Goal: Task Accomplishment & Management: Use online tool/utility

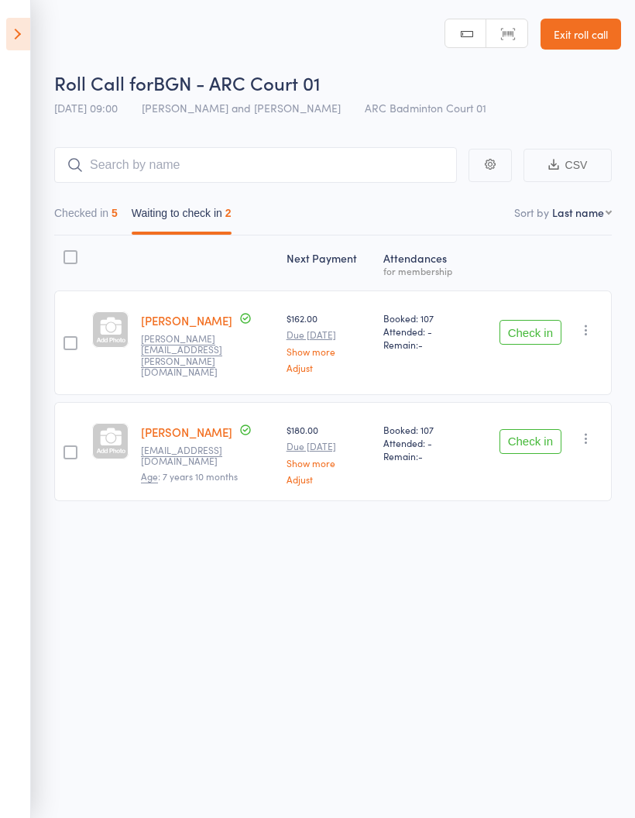
click at [75, 224] on button "Checked in 5" at bounding box center [86, 217] width 64 height 36
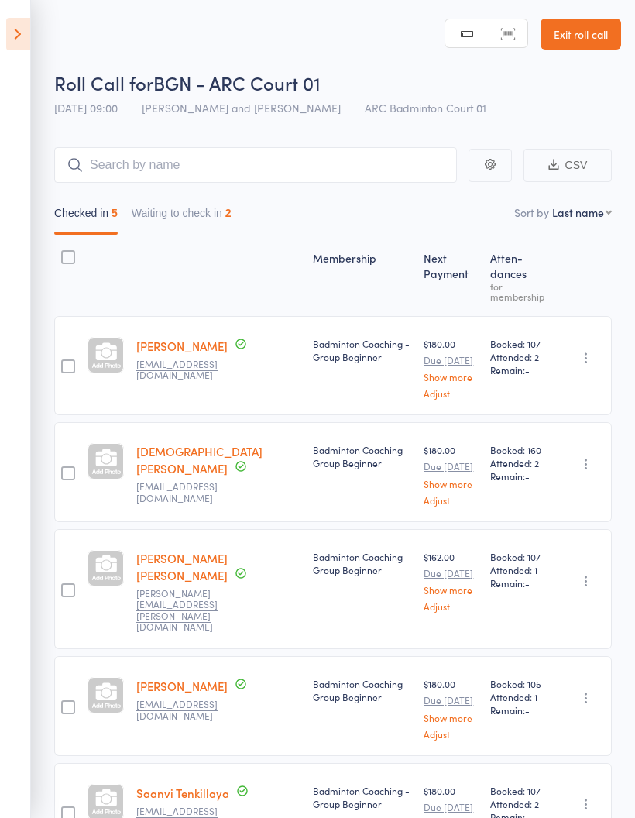
click at [21, 48] on icon at bounding box center [18, 34] width 24 height 33
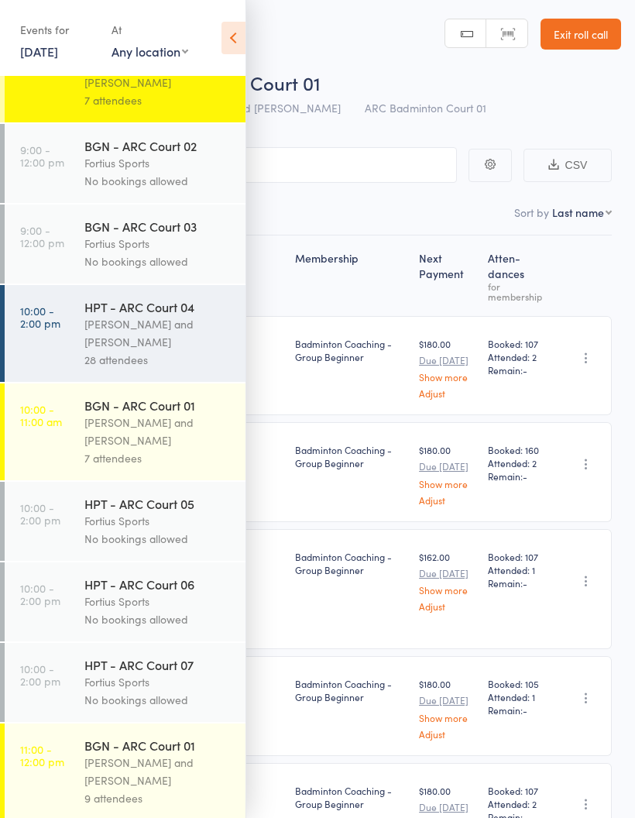
scroll to position [296, 0]
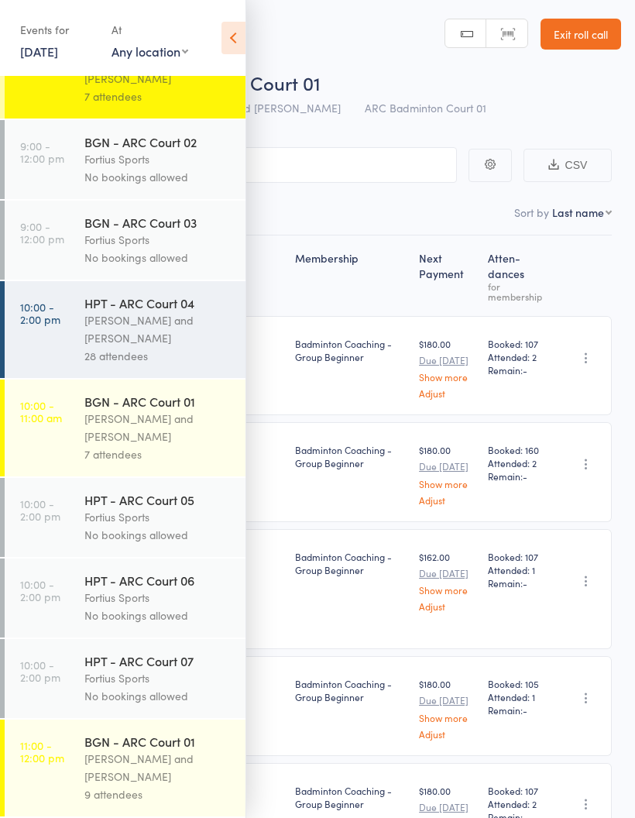
click at [47, 424] on time "10:00 - 11:00 am" at bounding box center [41, 411] width 42 height 25
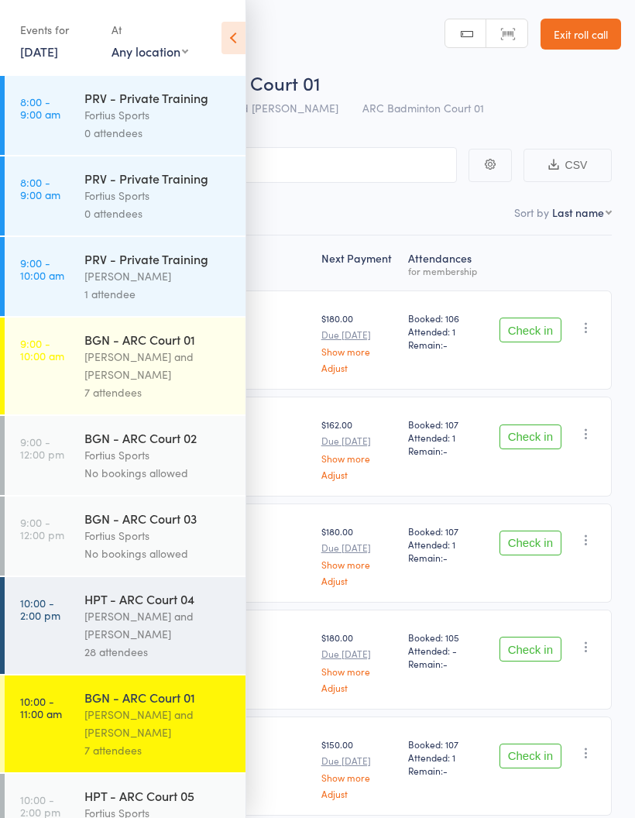
click at [236, 39] on icon at bounding box center [233, 38] width 24 height 33
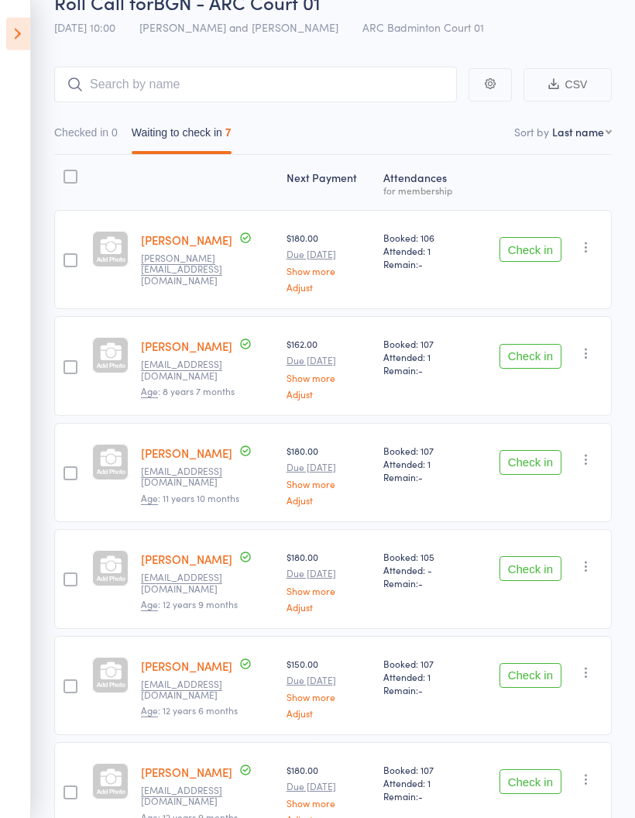
scroll to position [81, 0]
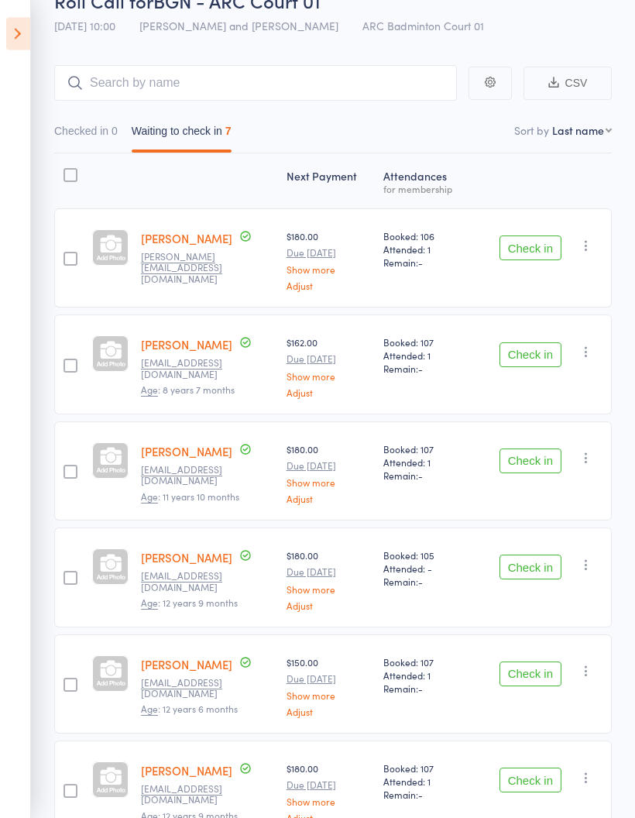
click at [530, 252] on button "Check in" at bounding box center [531, 248] width 62 height 25
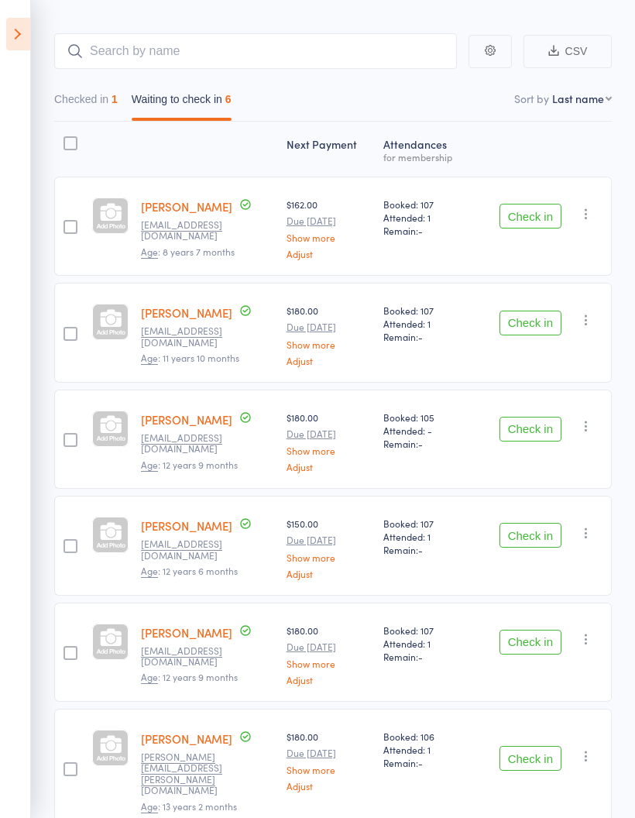
scroll to position [0, 0]
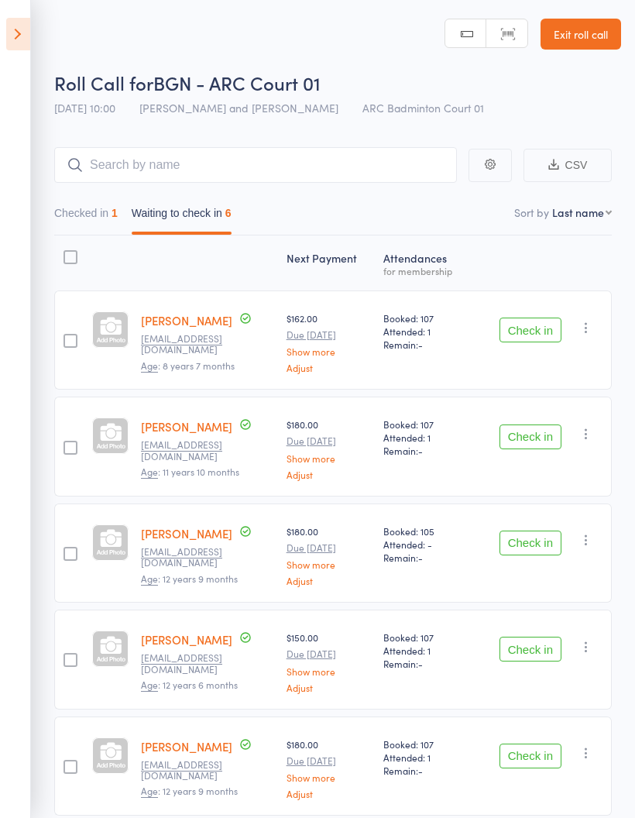
click at [512, 543] on button "Check in" at bounding box center [531, 542] width 62 height 25
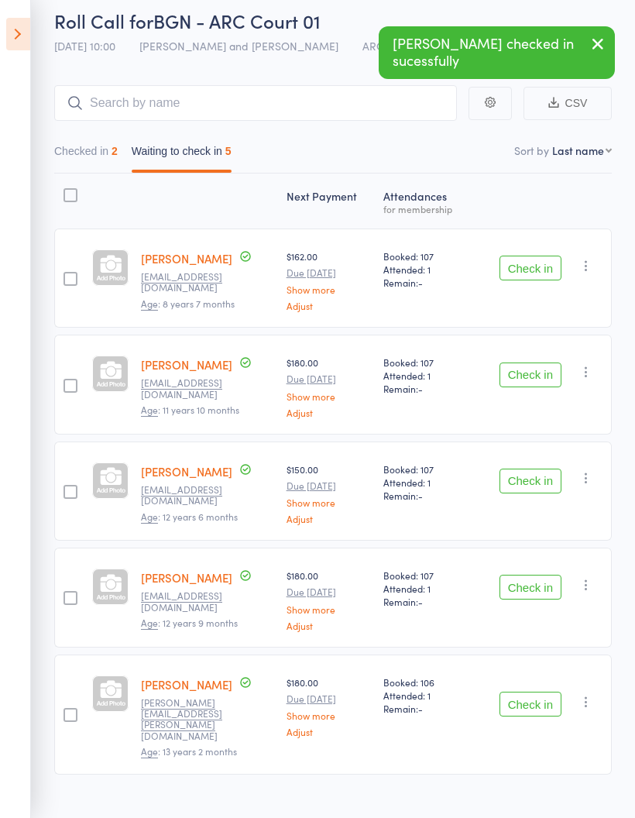
click at [531, 482] on button "Check in" at bounding box center [531, 481] width 62 height 25
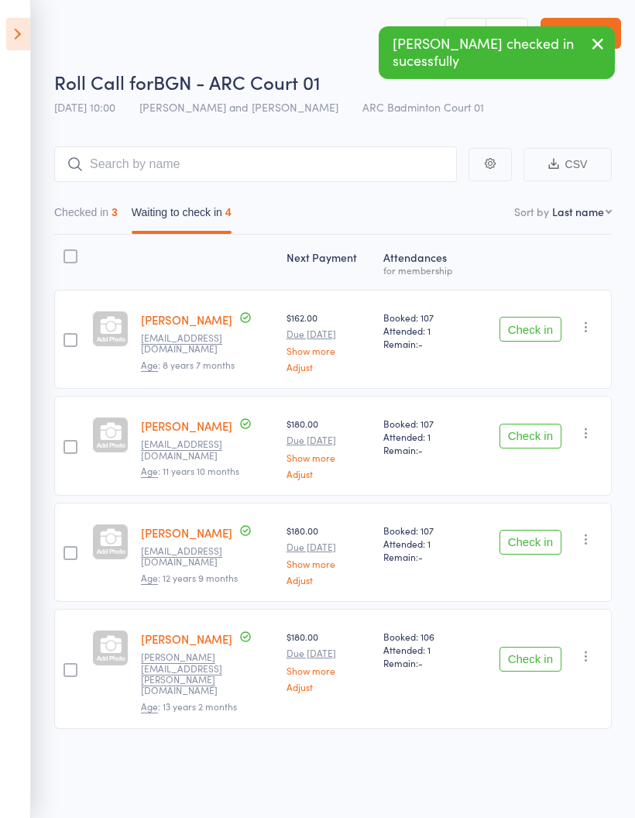
click at [528, 537] on button "Check in" at bounding box center [531, 542] width 62 height 25
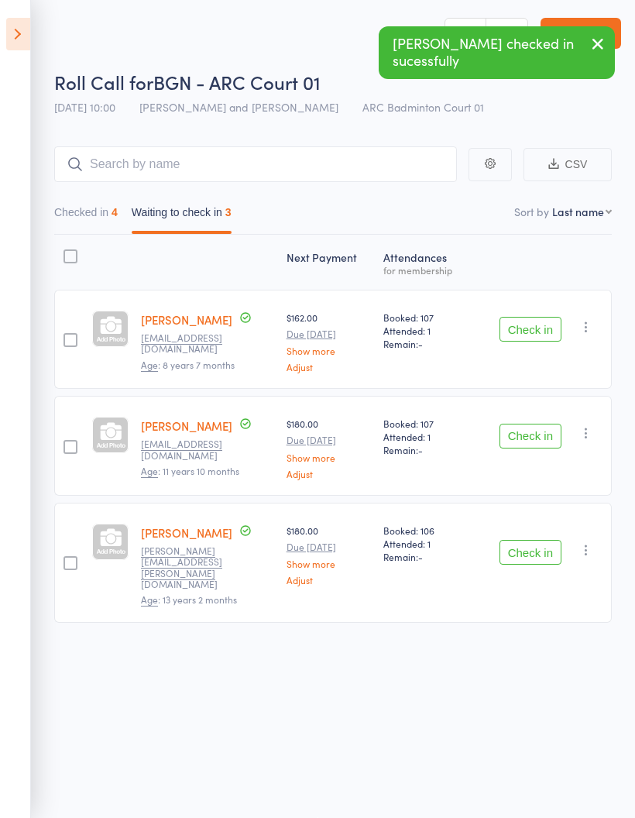
click at [541, 540] on button "Check in" at bounding box center [531, 552] width 62 height 25
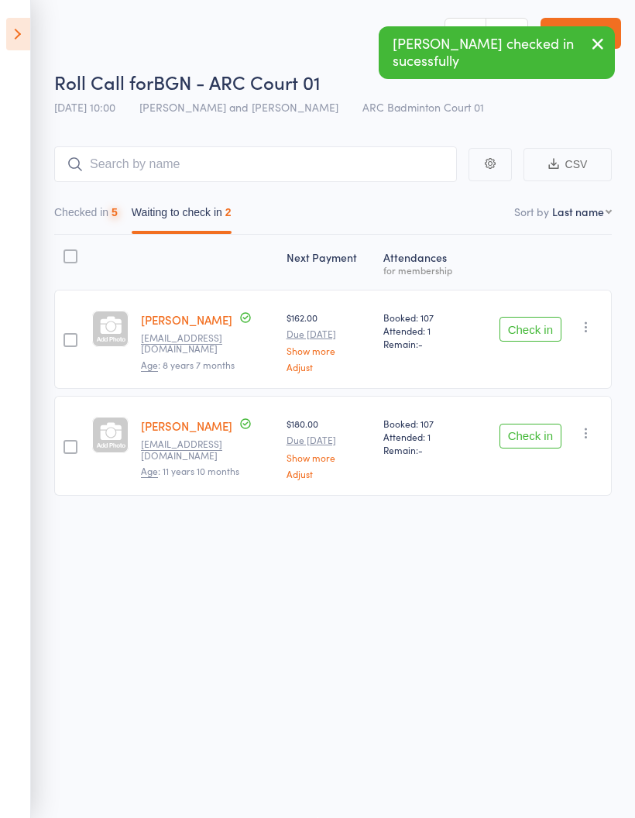
click at [94, 213] on button "Checked in 5" at bounding box center [86, 216] width 64 height 36
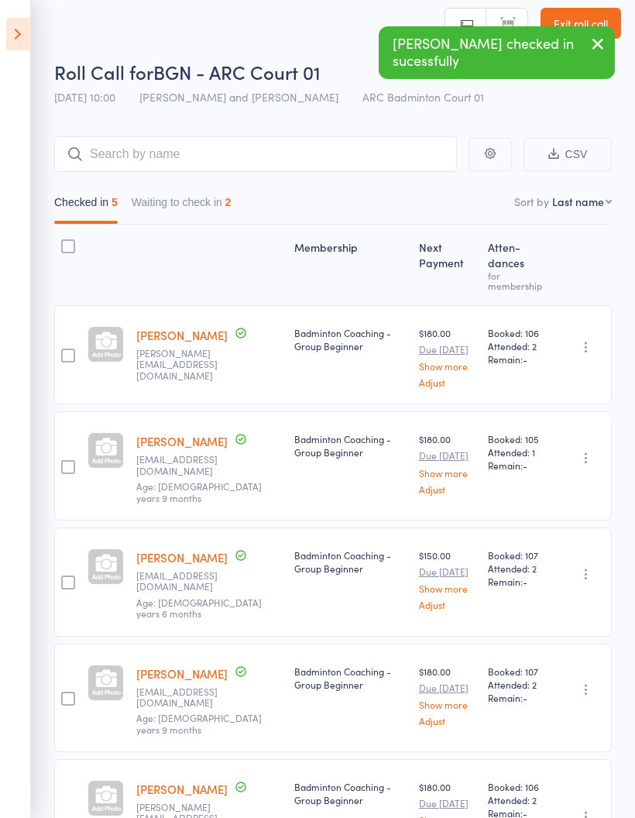
click at [201, 206] on button "Waiting to check in 2" at bounding box center [182, 206] width 100 height 36
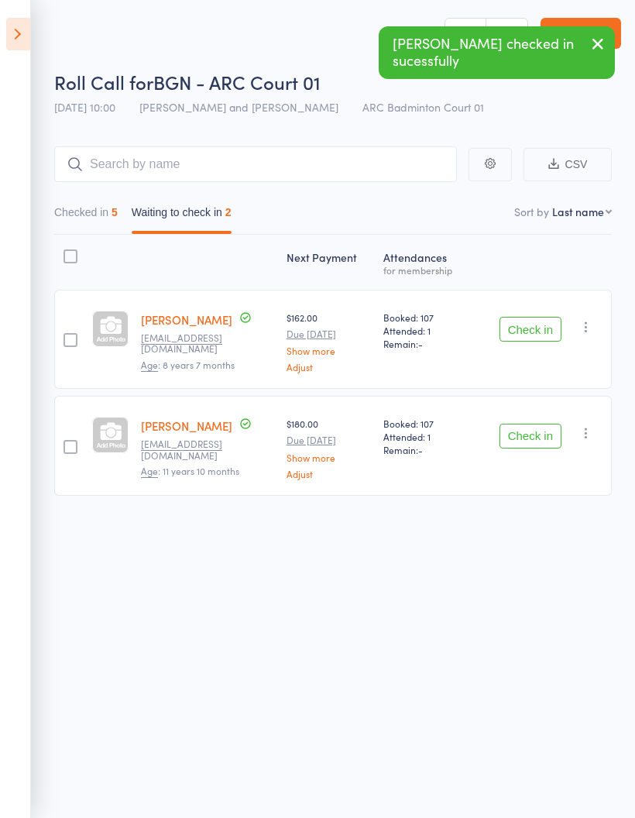
click at [108, 204] on button "Checked in 5" at bounding box center [86, 216] width 64 height 36
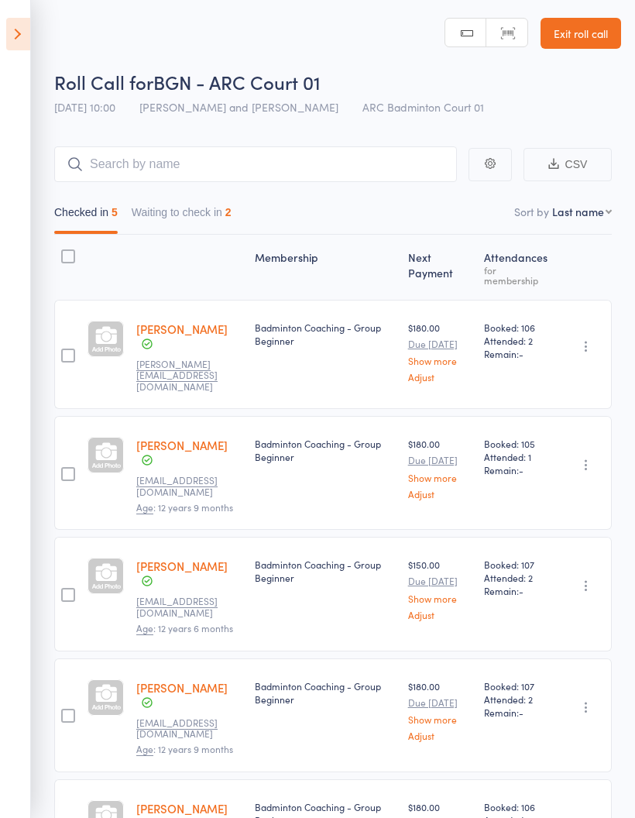
scroll to position [0, 0]
click at [16, 39] on icon at bounding box center [18, 34] width 24 height 33
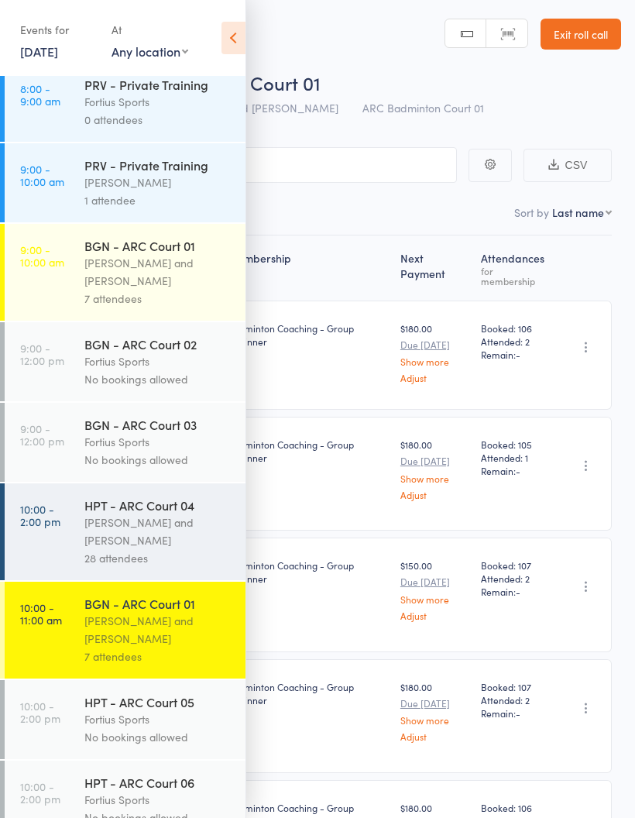
scroll to position [98, 0]
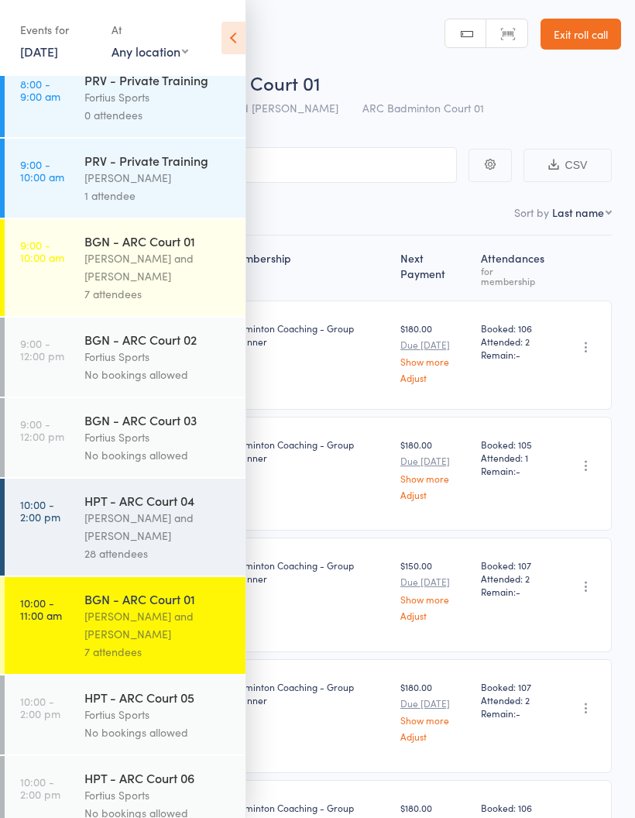
click at [148, 557] on div "28 attendees" at bounding box center [158, 553] width 148 height 18
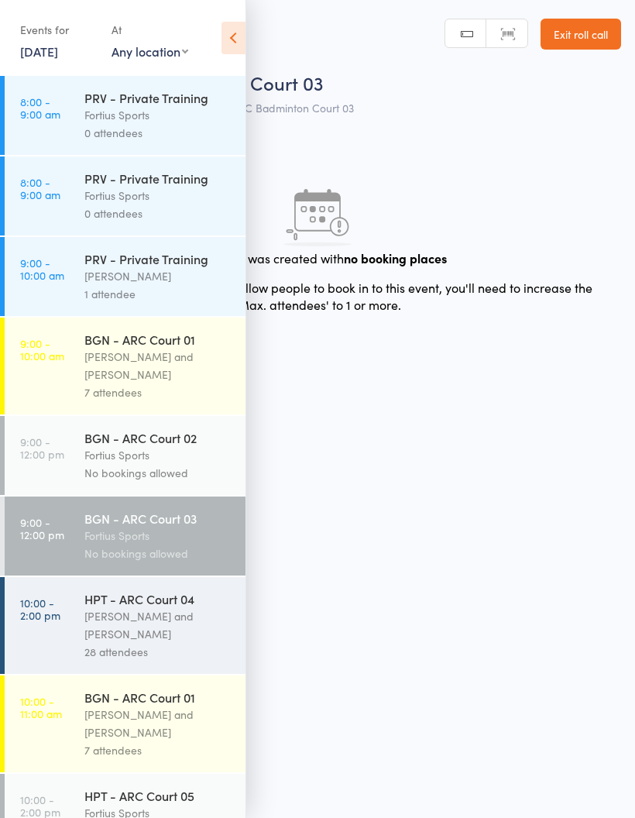
click at [155, 637] on div "[PERSON_NAME] and [PERSON_NAME]" at bounding box center [158, 625] width 148 height 36
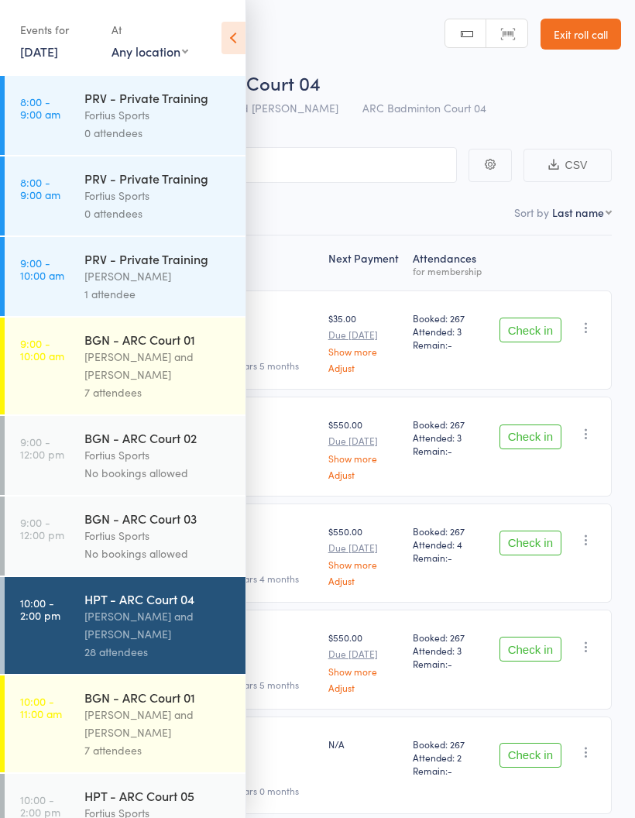
click at [238, 38] on icon at bounding box center [233, 38] width 24 height 33
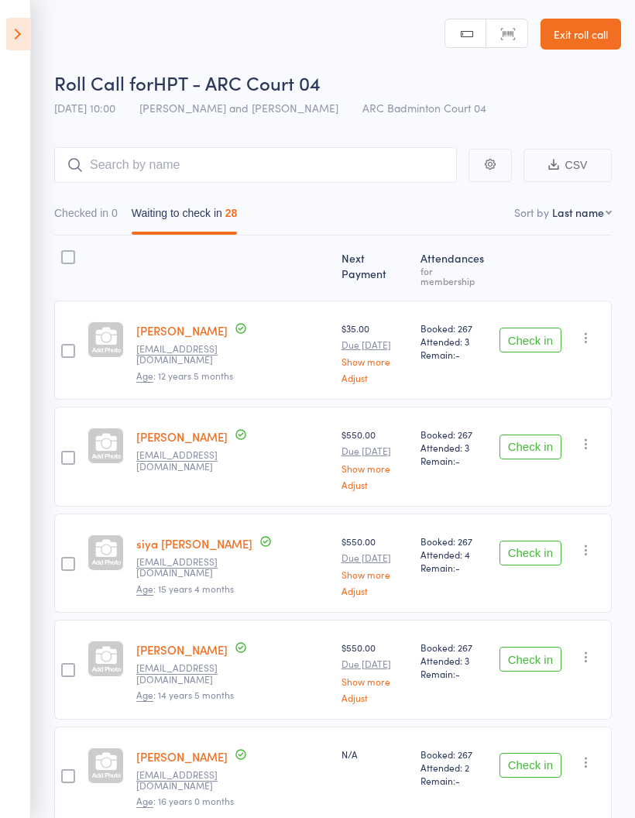
click at [537, 335] on button "Check in" at bounding box center [531, 340] width 62 height 25
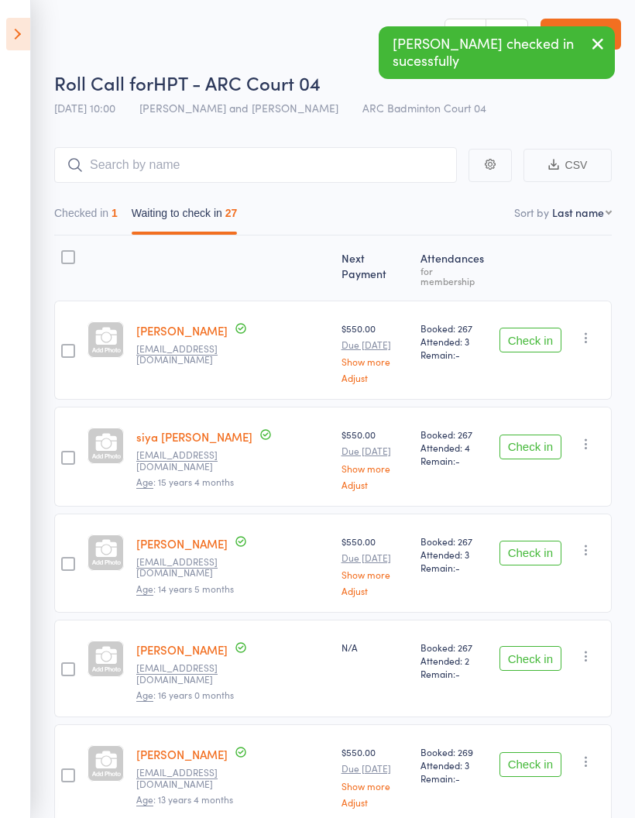
click at [528, 338] on button "Check in" at bounding box center [531, 340] width 62 height 25
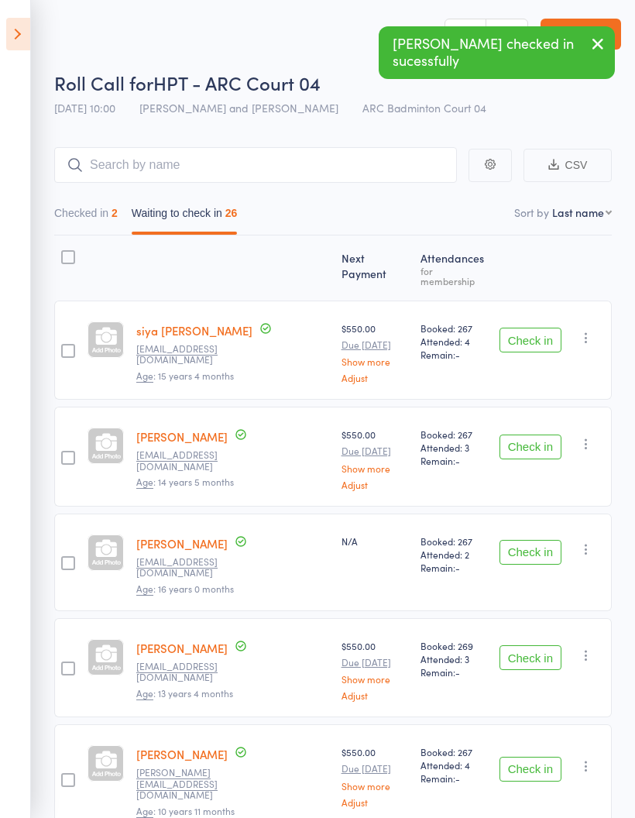
click at [526, 335] on button "Check in" at bounding box center [531, 340] width 62 height 25
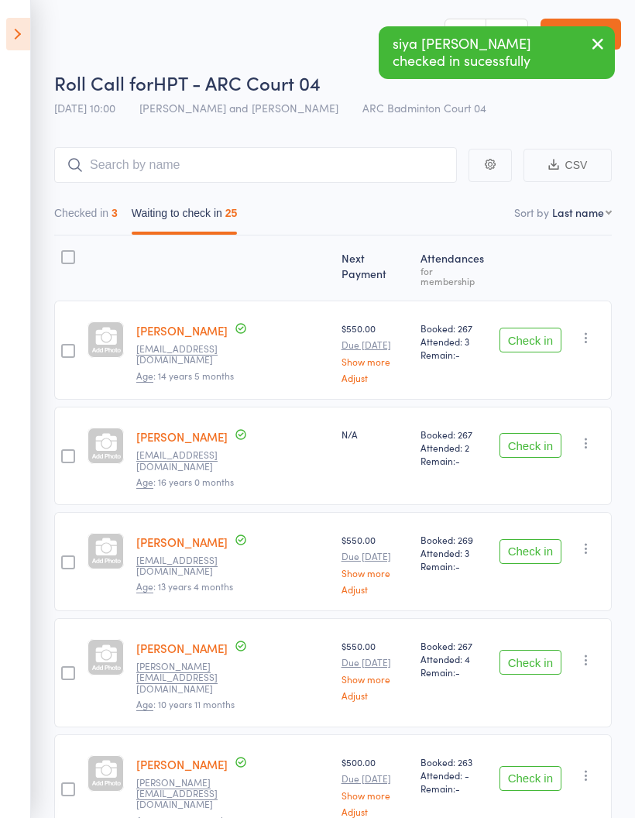
click at [544, 334] on button "Check in" at bounding box center [531, 340] width 62 height 25
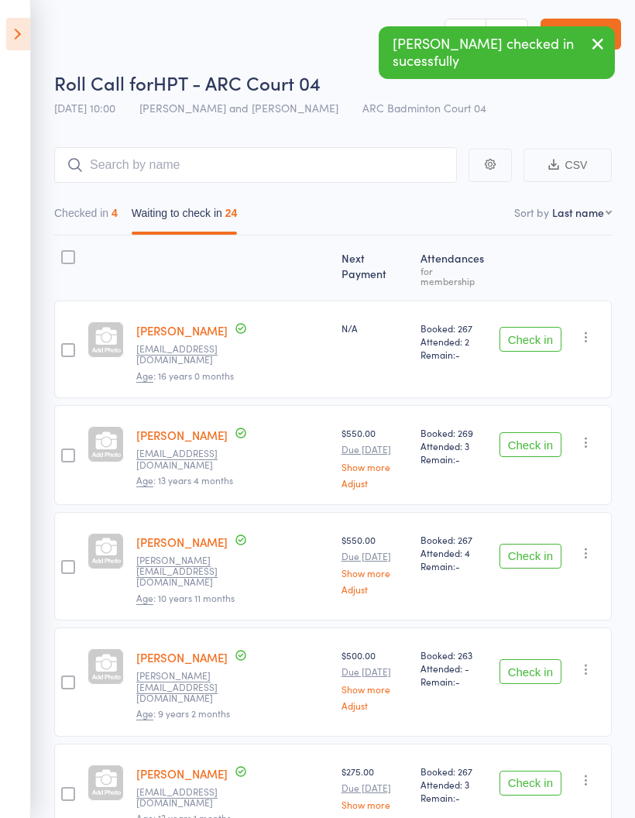
click at [533, 330] on button "Check in" at bounding box center [531, 339] width 62 height 25
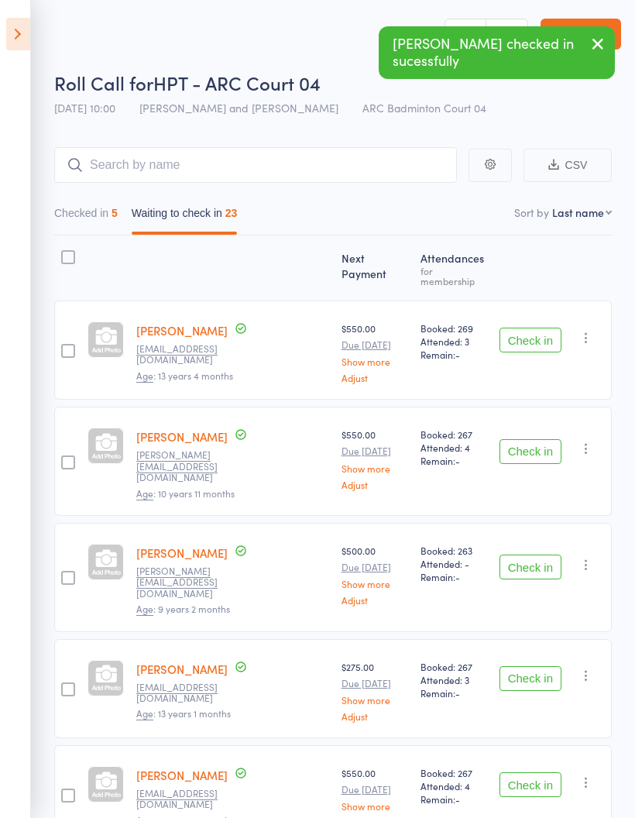
click at [537, 329] on button "Check in" at bounding box center [531, 340] width 62 height 25
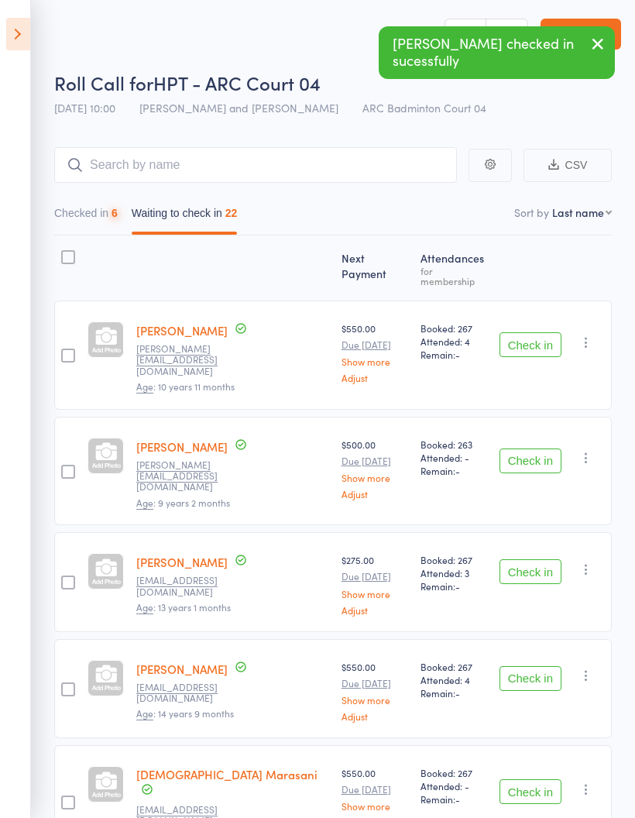
click at [541, 332] on button "Check in" at bounding box center [531, 344] width 62 height 25
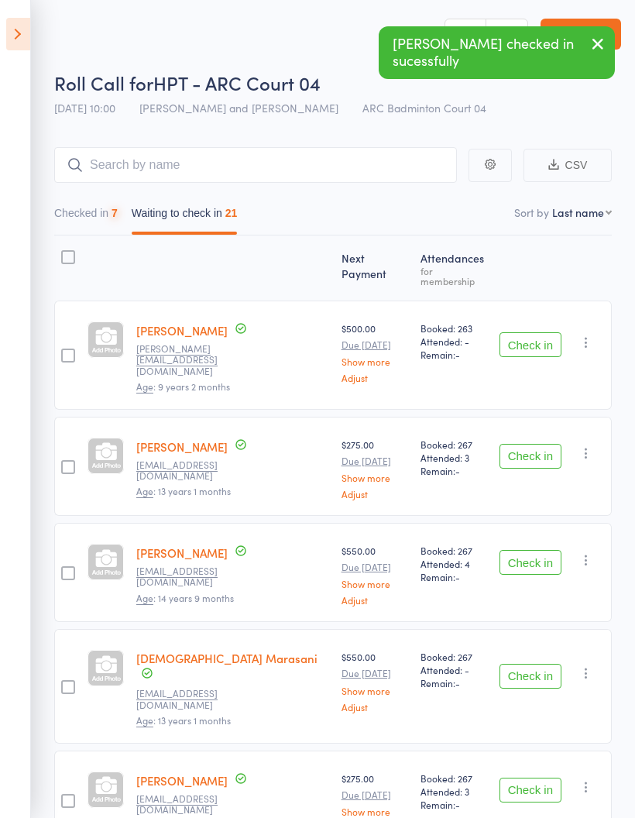
click at [543, 332] on button "Check in" at bounding box center [531, 344] width 62 height 25
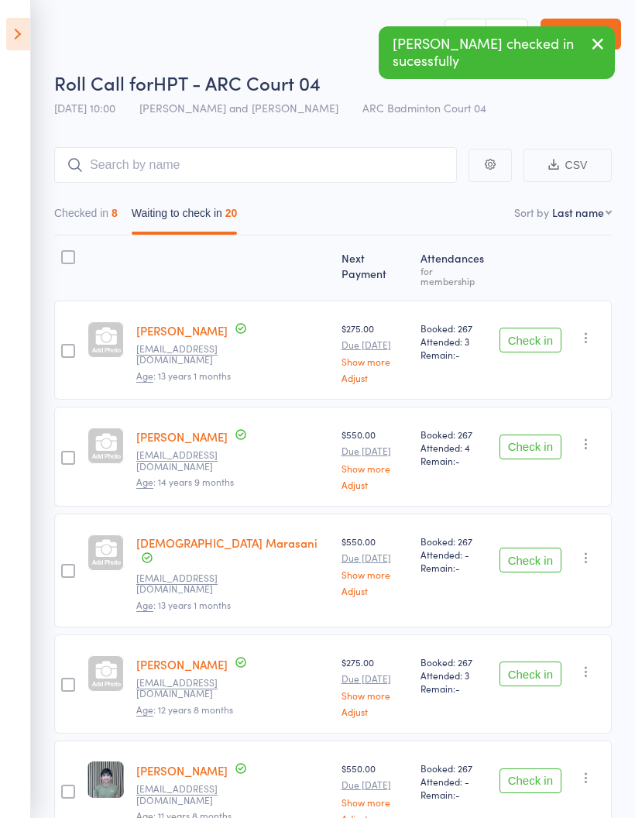
click at [541, 311] on div "Check in Check in Send message Add Note Add Task Add Flag Remove [PERSON_NAME] …" at bounding box center [552, 349] width 118 height 99
click at [532, 328] on button "Check in" at bounding box center [531, 340] width 62 height 25
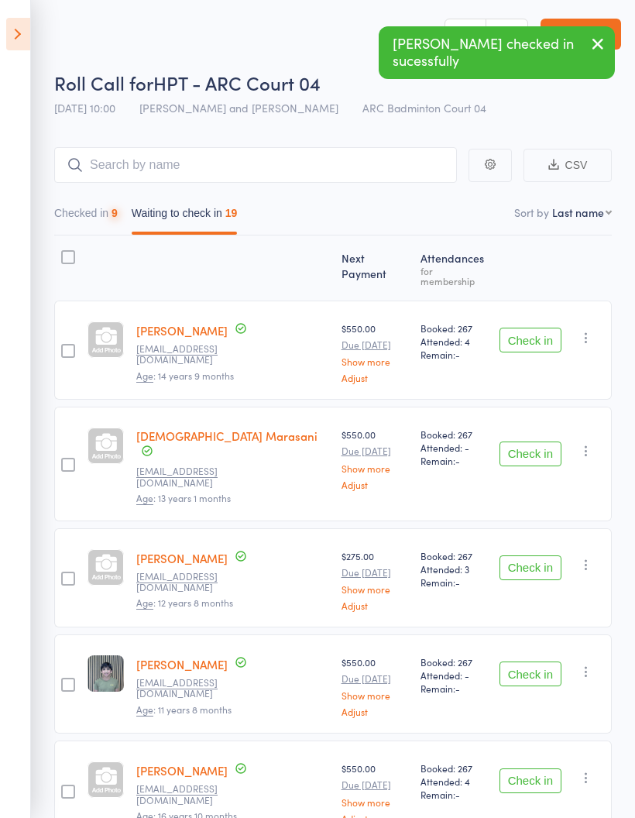
click at [548, 328] on button "Check in" at bounding box center [531, 340] width 62 height 25
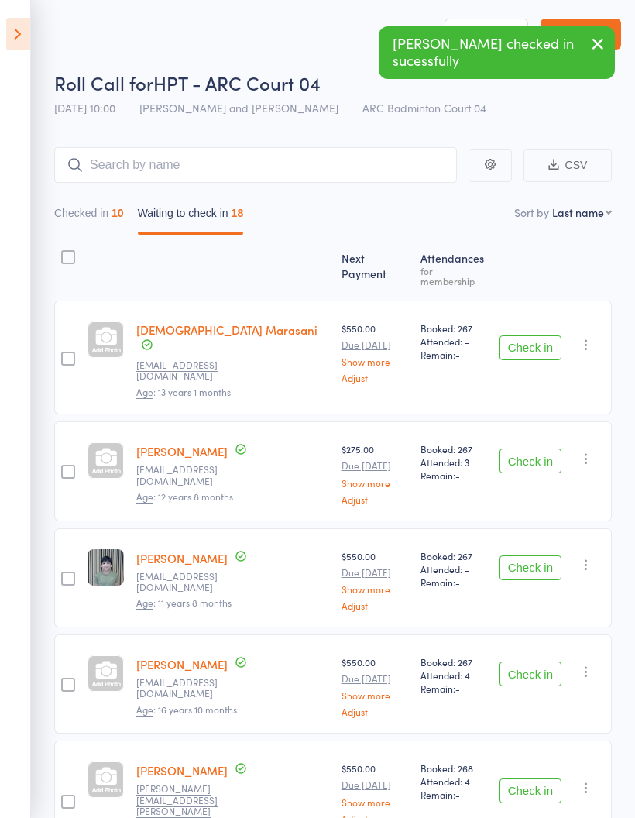
click at [534, 448] on button "Check in" at bounding box center [531, 460] width 62 height 25
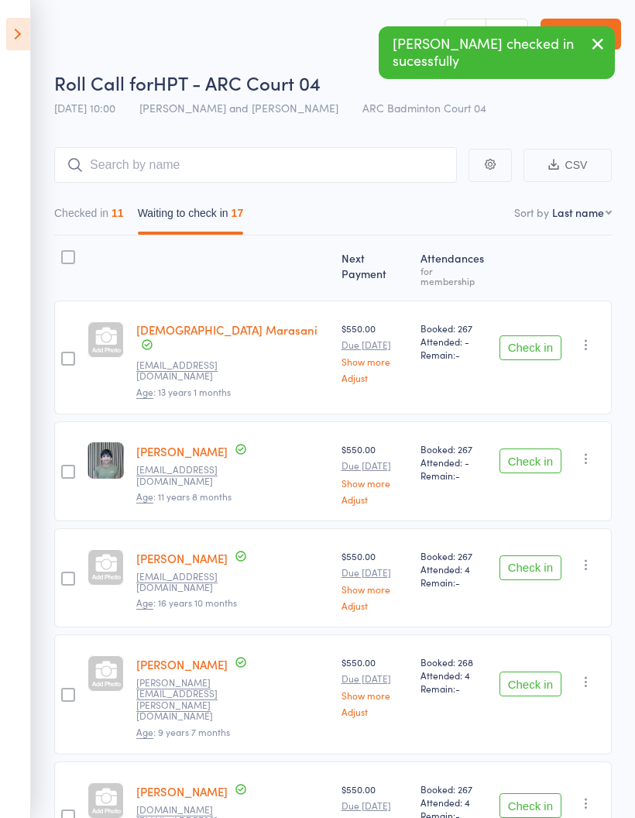
click at [110, 211] on button "Checked in 11" at bounding box center [89, 217] width 70 height 36
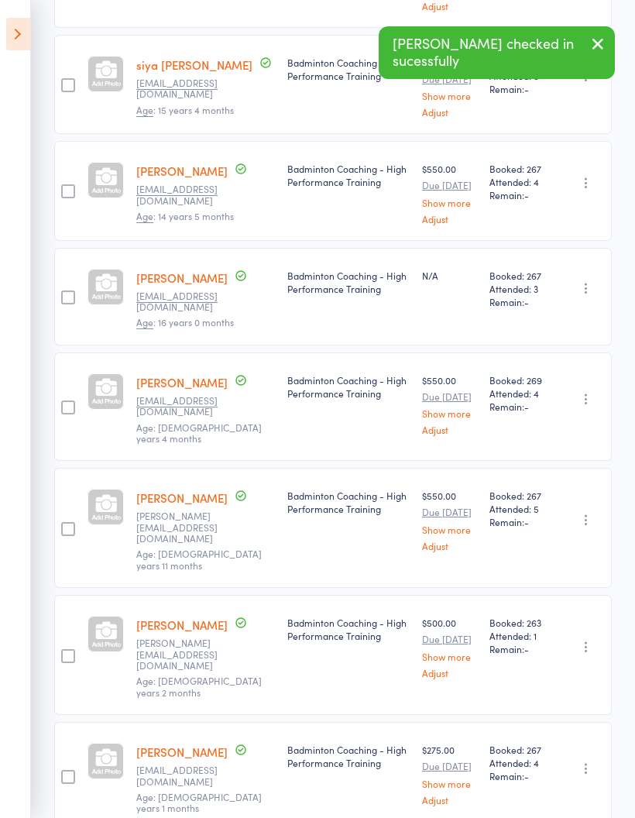
scroll to position [670, 0]
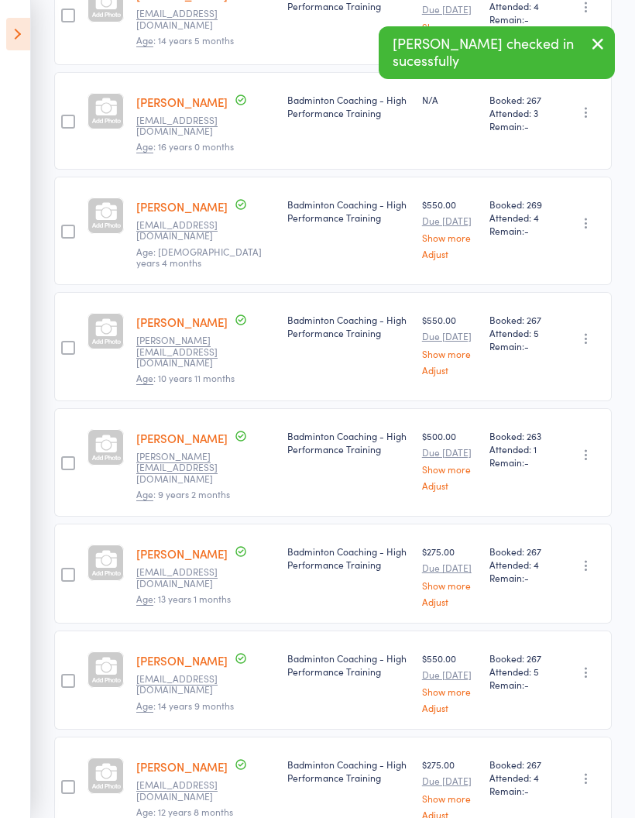
click at [594, 771] on icon "button" at bounding box center [585, 778] width 15 height 15
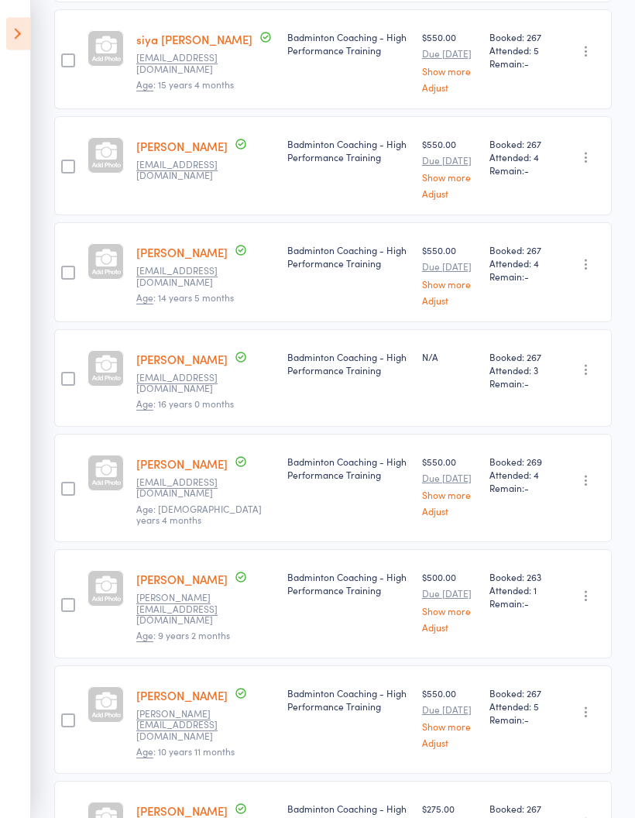
scroll to position [0, 0]
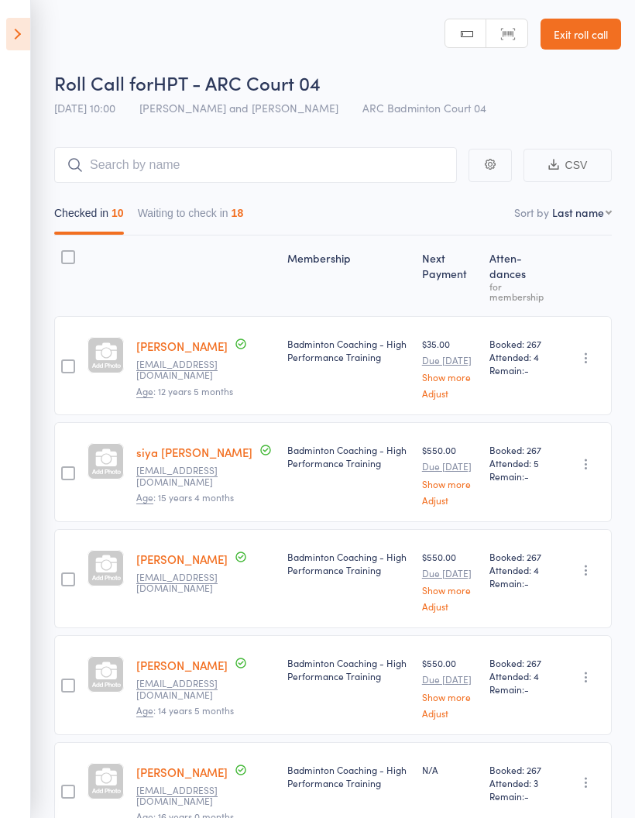
click at [242, 204] on button "Waiting to check in 18" at bounding box center [191, 217] width 106 height 36
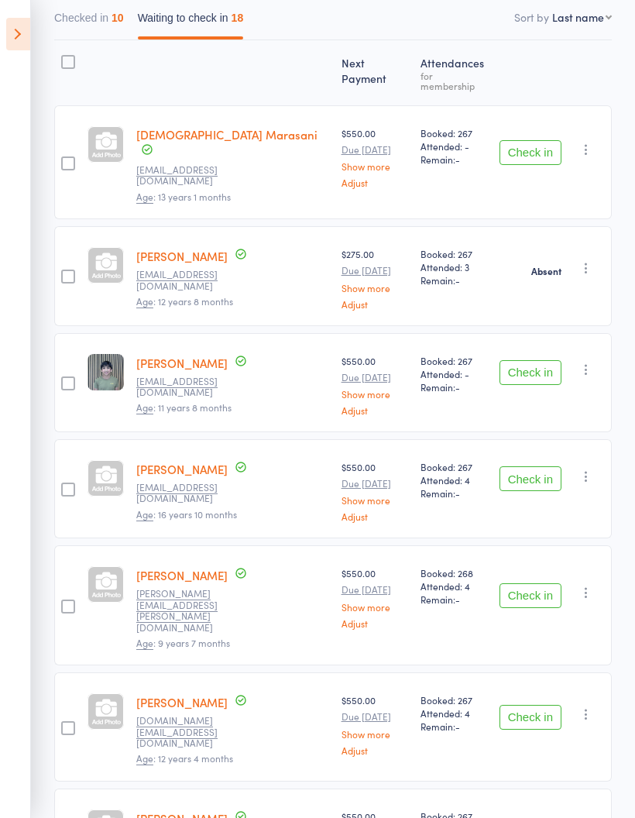
scroll to position [204, 0]
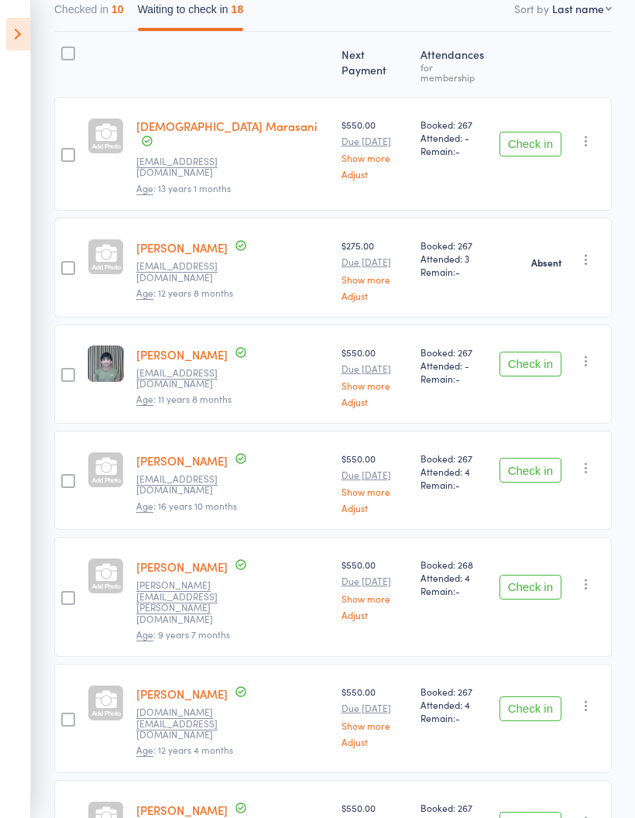
click at [541, 458] on button "Check in" at bounding box center [531, 470] width 62 height 25
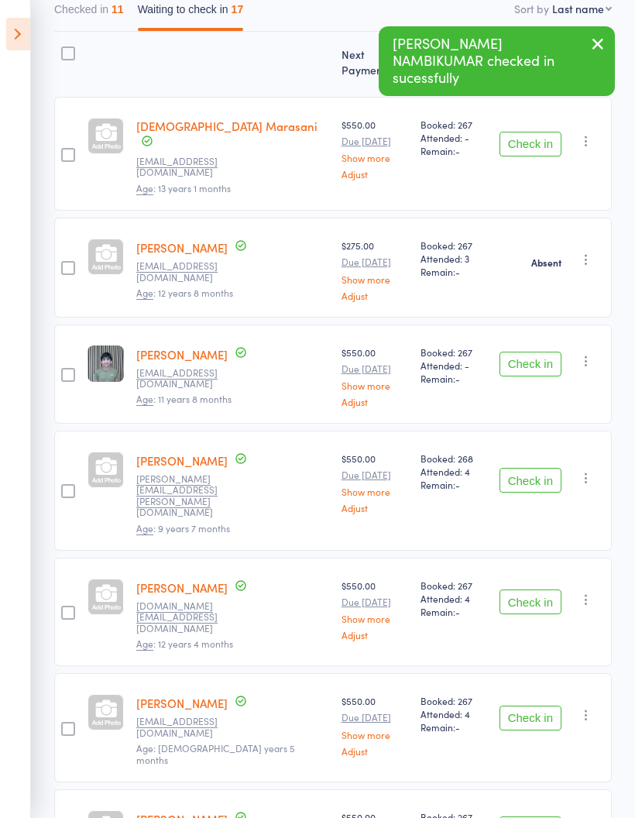
click at [539, 468] on button "Check in" at bounding box center [531, 480] width 62 height 25
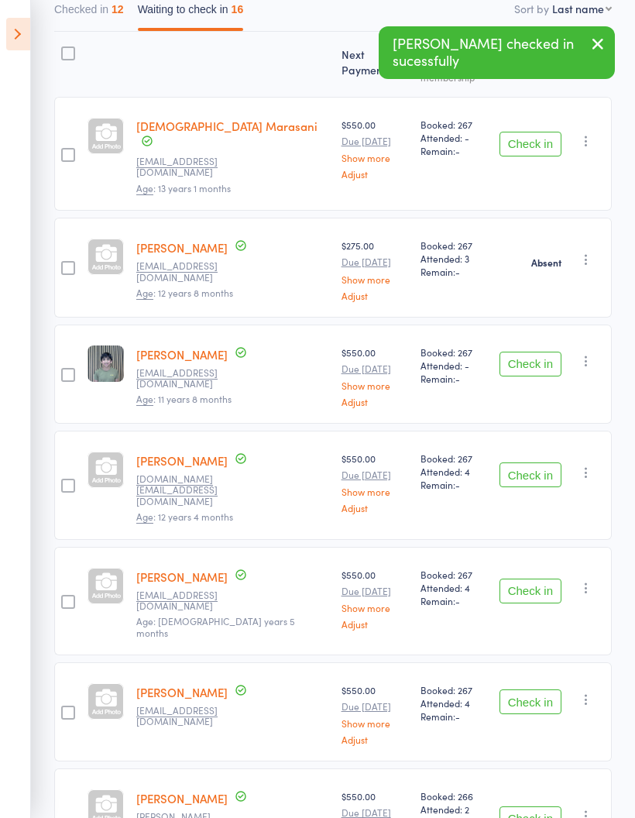
click at [537, 462] on button "Check in" at bounding box center [531, 474] width 62 height 25
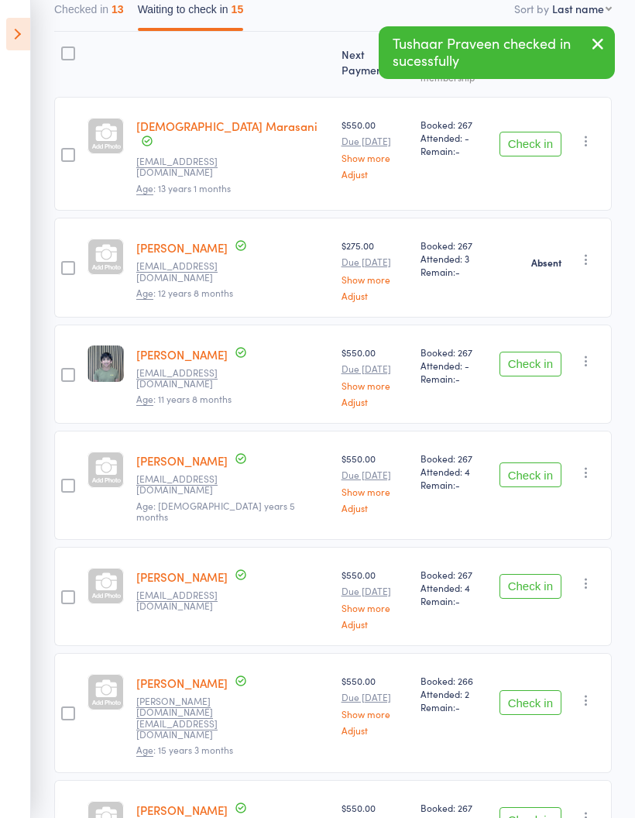
click at [548, 462] on button "Check in" at bounding box center [531, 474] width 62 height 25
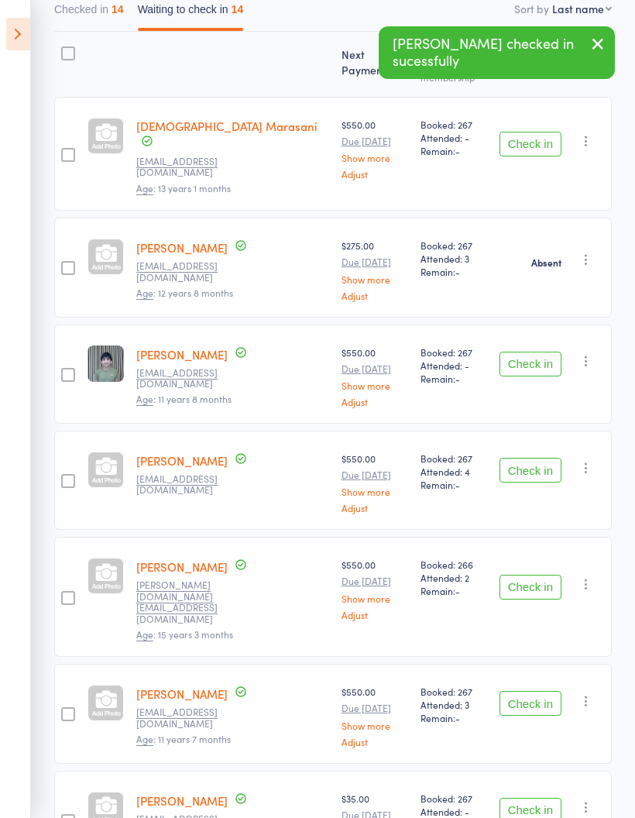
click at [537, 458] on button "Check in" at bounding box center [531, 470] width 62 height 25
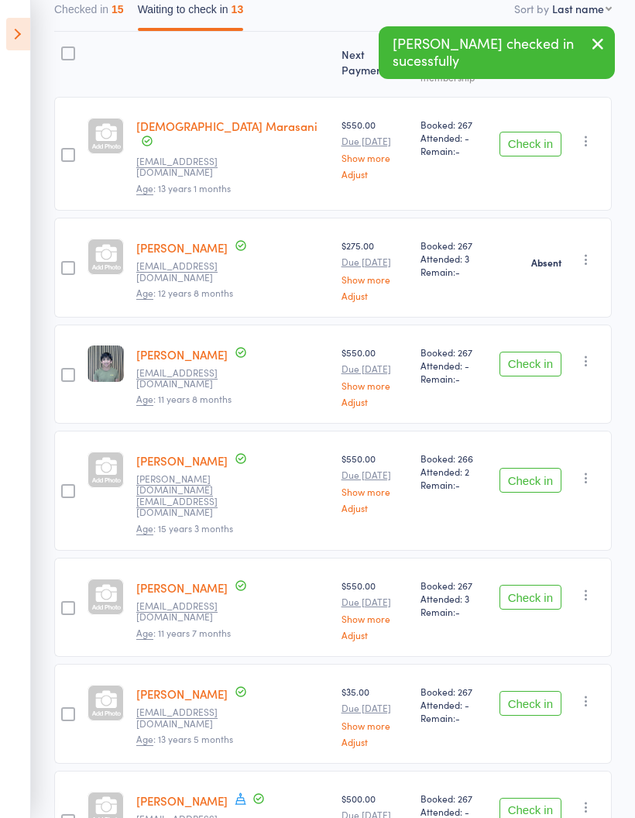
click at [544, 585] on button "Check in" at bounding box center [531, 597] width 62 height 25
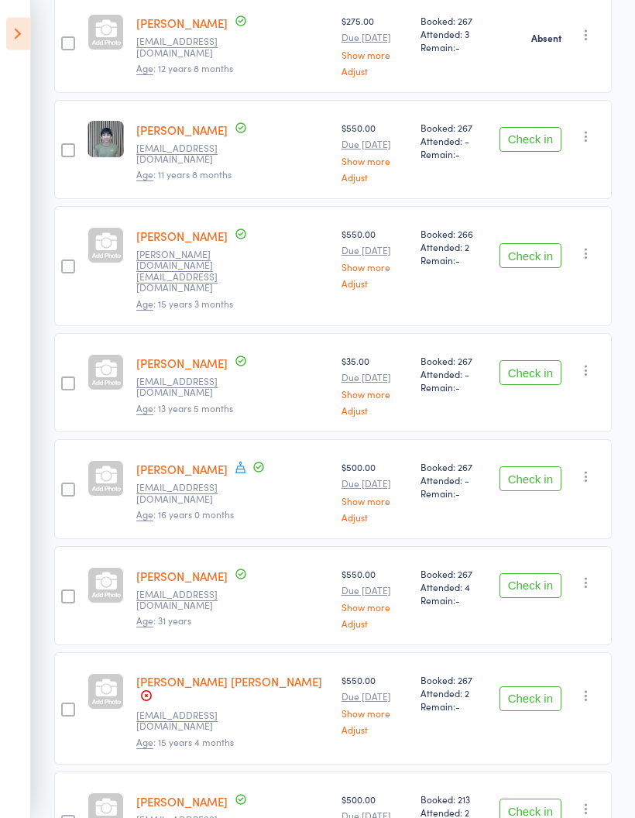
scroll to position [428, 0]
click at [529, 573] on button "Check in" at bounding box center [531, 585] width 62 height 25
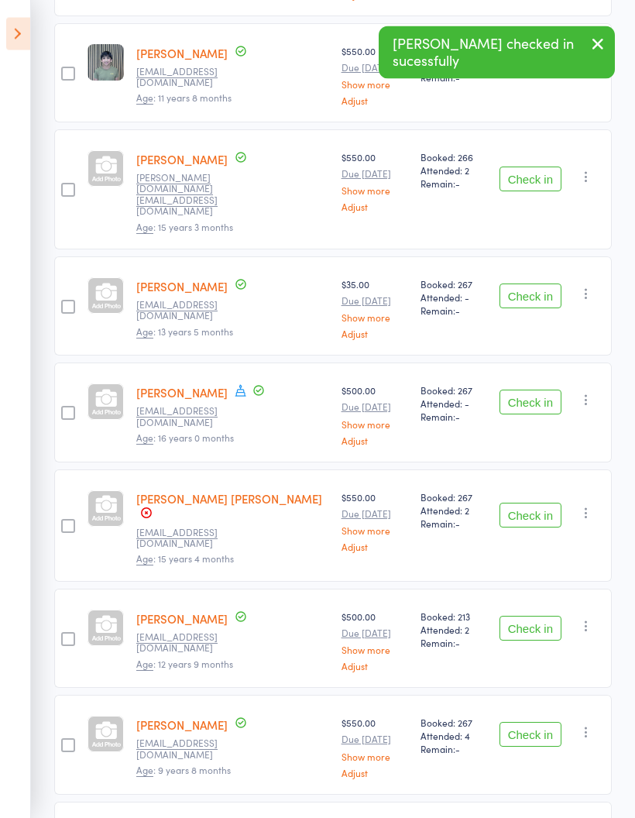
scroll to position [506, 0]
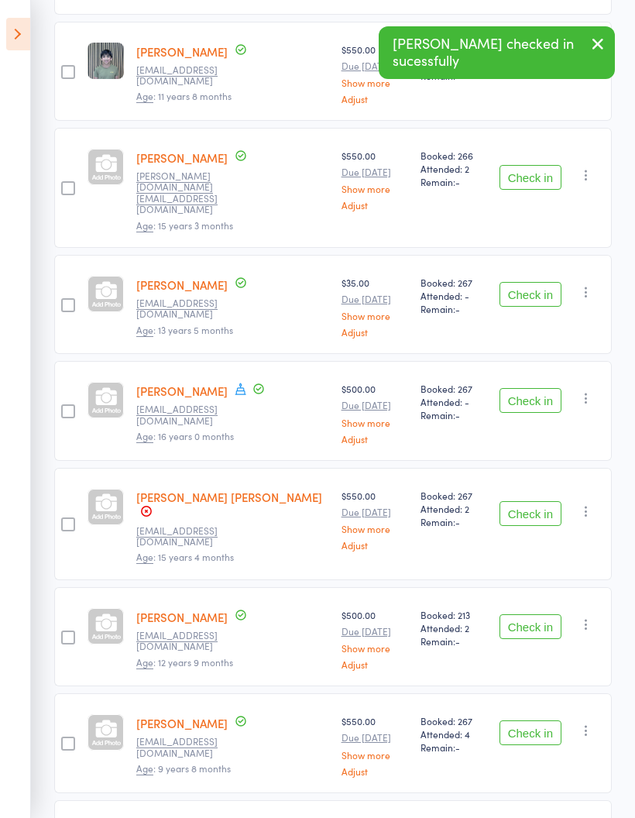
click at [542, 501] on button "Check in" at bounding box center [531, 513] width 62 height 25
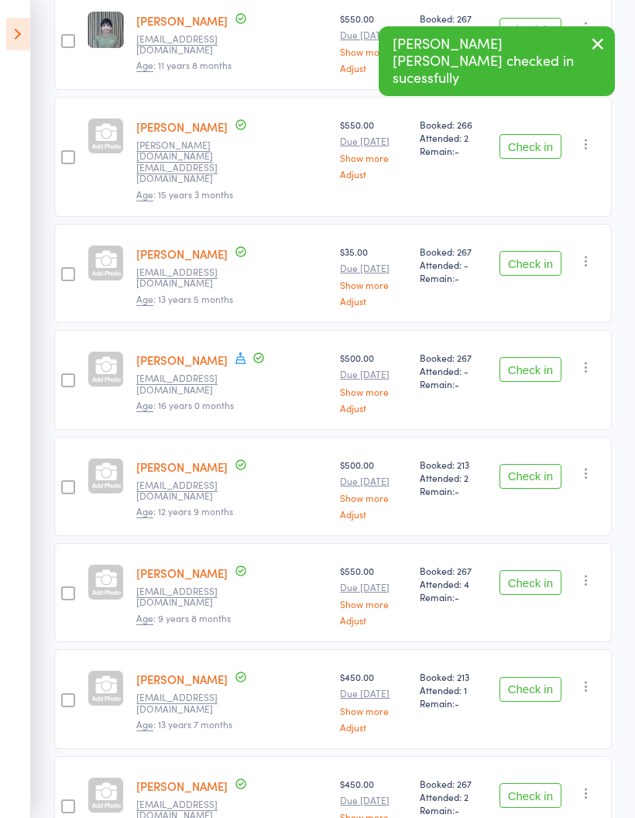
scroll to position [536, 0]
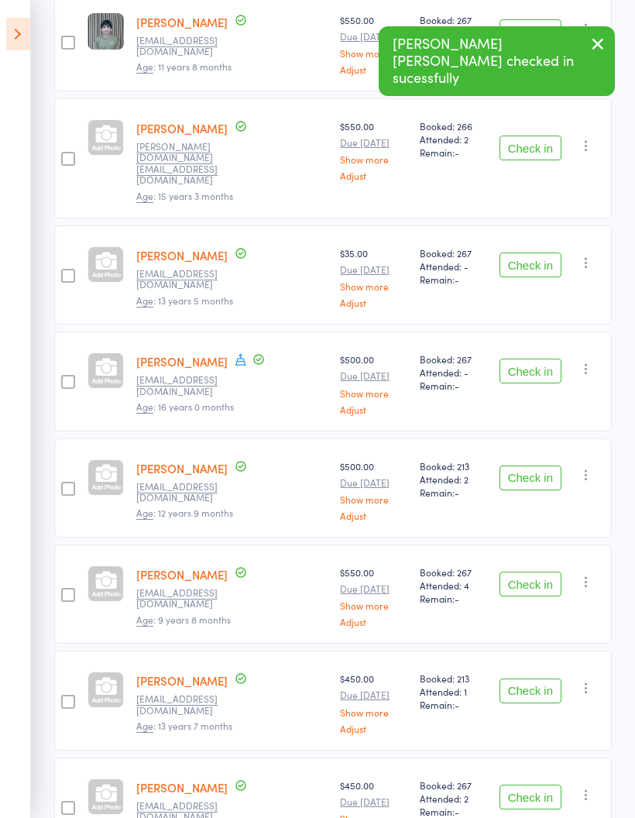
click at [540, 465] on button "Check in" at bounding box center [531, 477] width 62 height 25
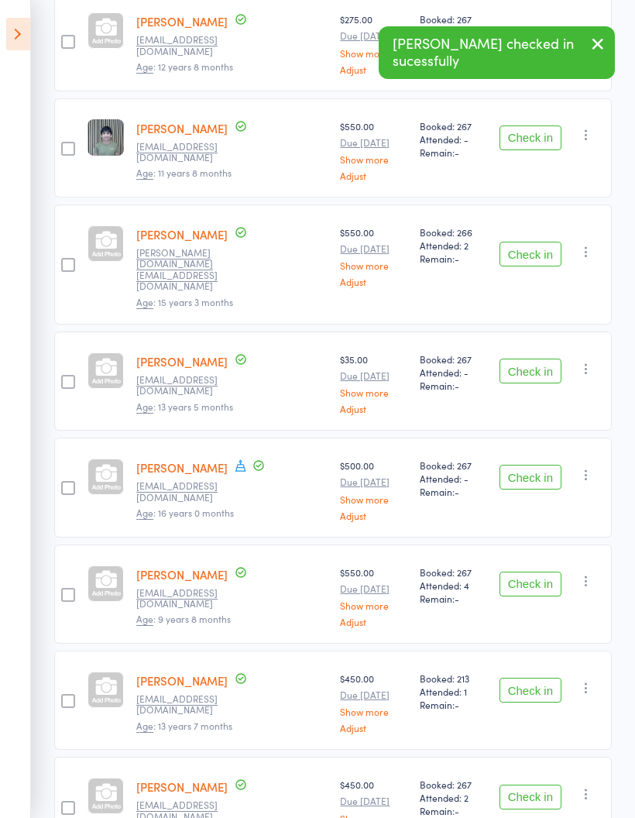
click at [531, 572] on button "Check in" at bounding box center [531, 584] width 62 height 25
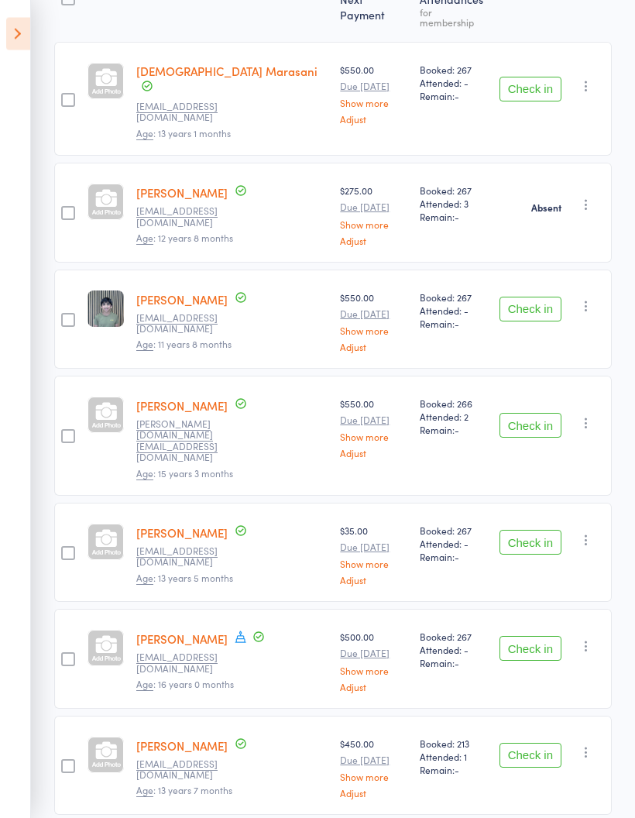
scroll to position [0, 0]
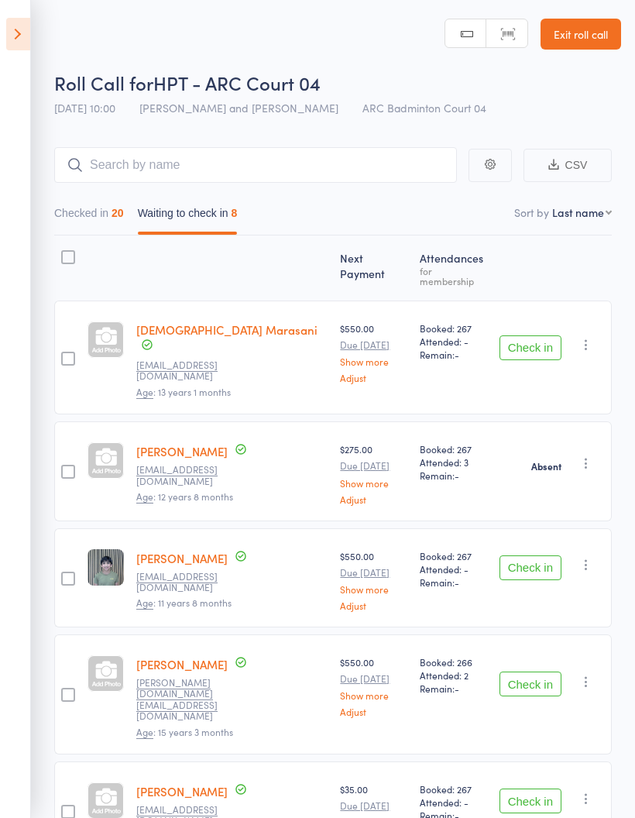
click at [93, 208] on button "Checked in 20" at bounding box center [89, 217] width 70 height 36
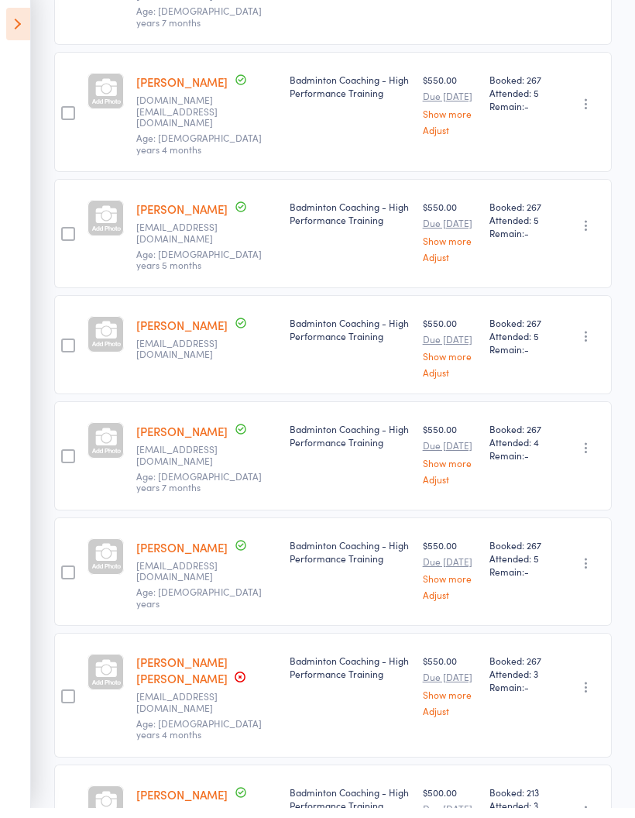
scroll to position [1639, 0]
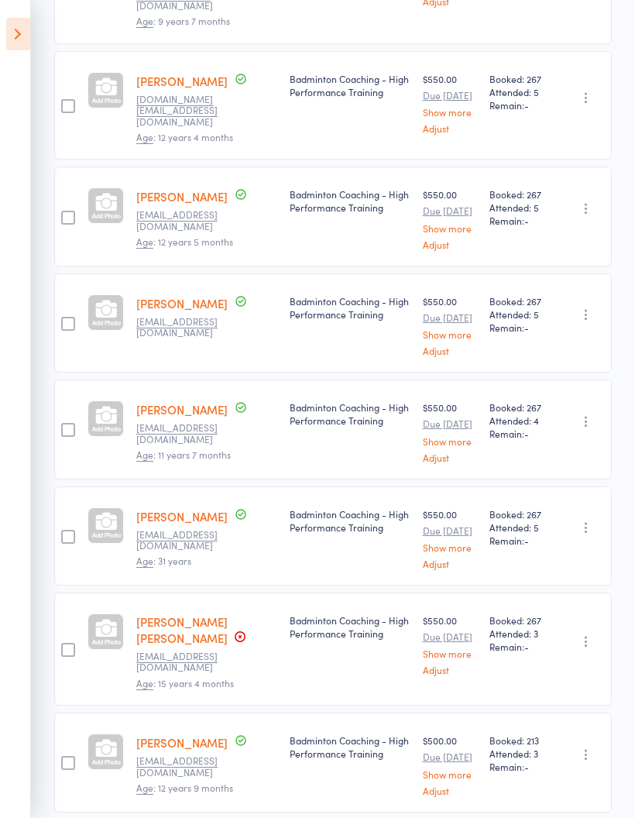
click at [589, 633] on icon "button" at bounding box center [585, 640] width 15 height 15
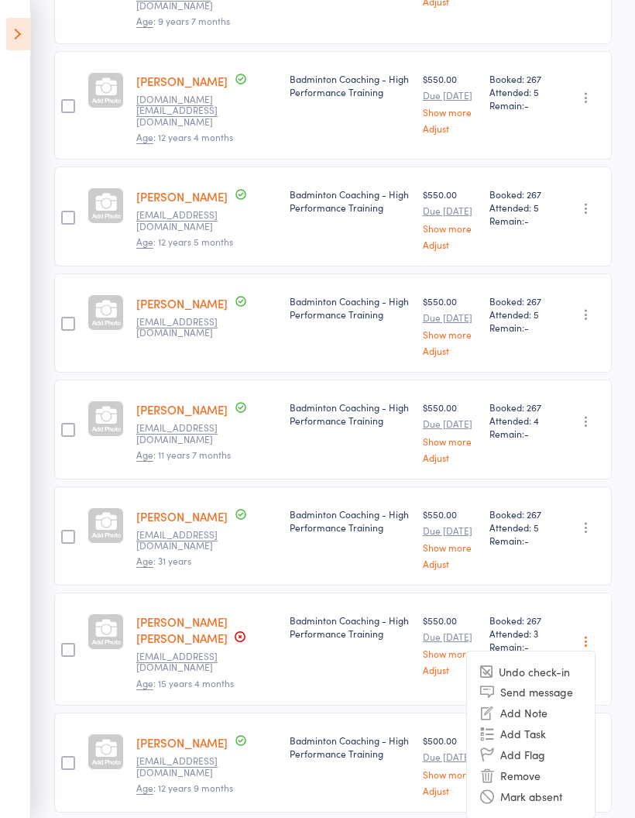
click at [529, 786] on li "Mark absent" at bounding box center [531, 796] width 128 height 21
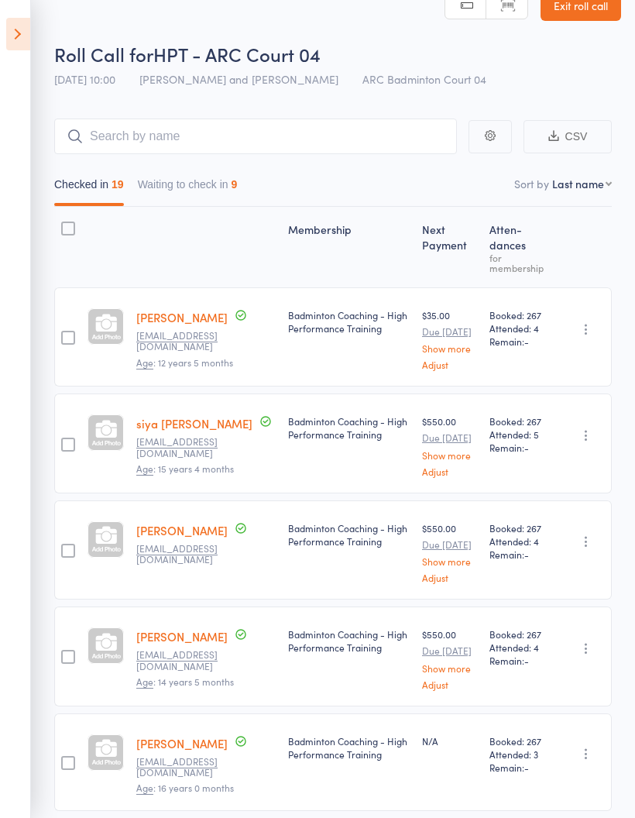
scroll to position [0, 0]
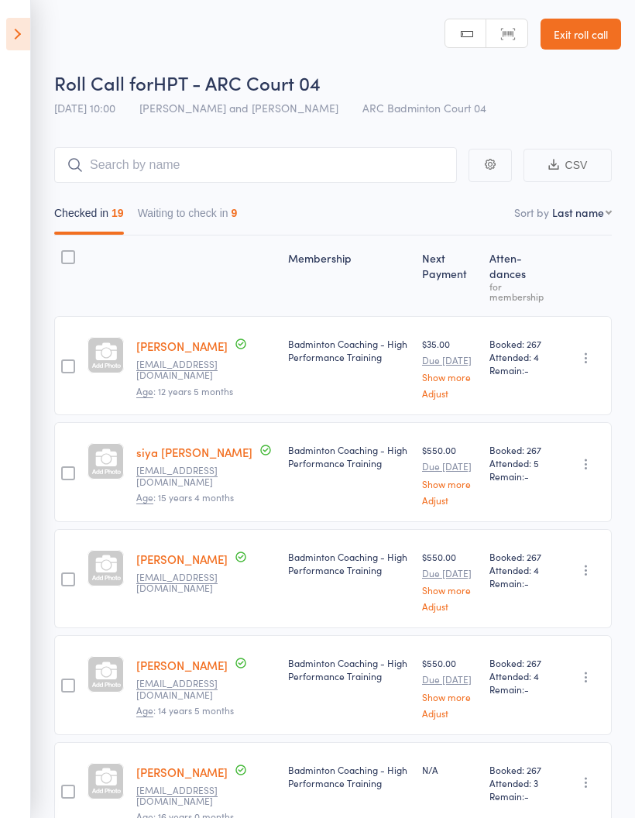
click at [213, 212] on button "Waiting to check in 9" at bounding box center [188, 217] width 100 height 36
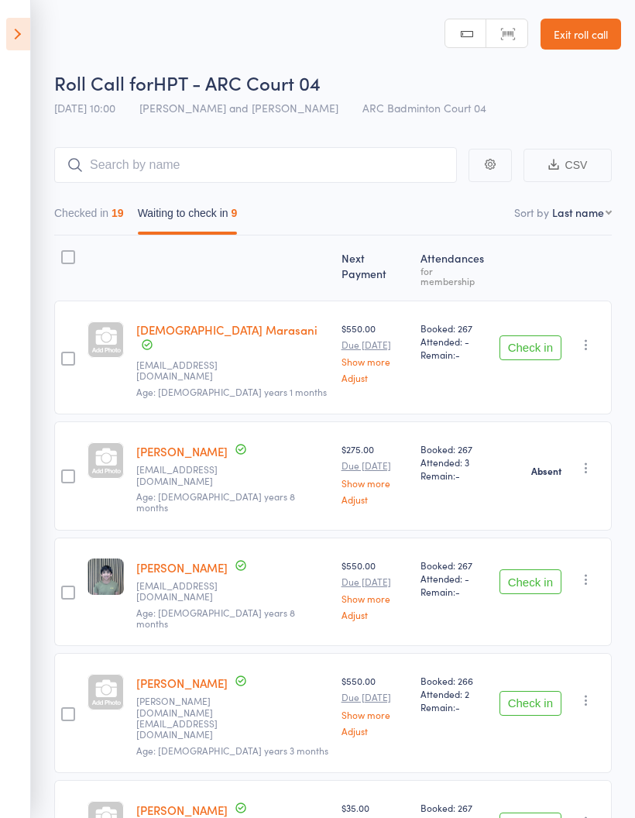
click at [108, 210] on button "Checked in 19" at bounding box center [89, 217] width 70 height 36
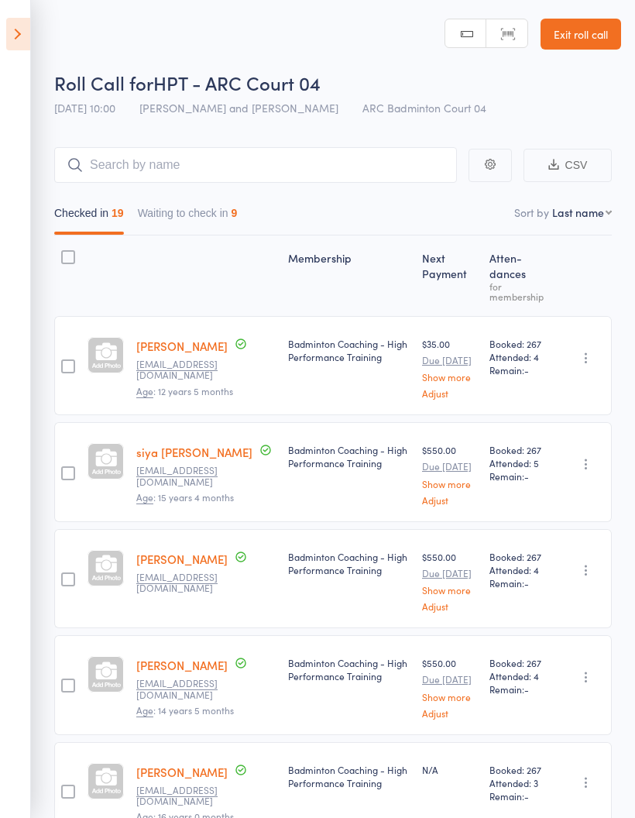
click at [227, 221] on button "Waiting to check in 9" at bounding box center [188, 217] width 100 height 36
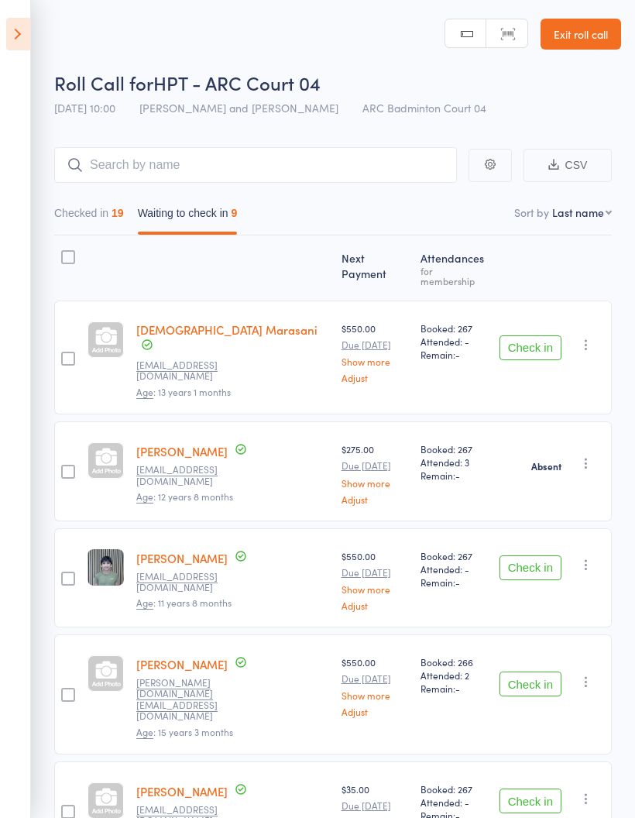
click at [95, 215] on button "Checked in 19" at bounding box center [89, 217] width 70 height 36
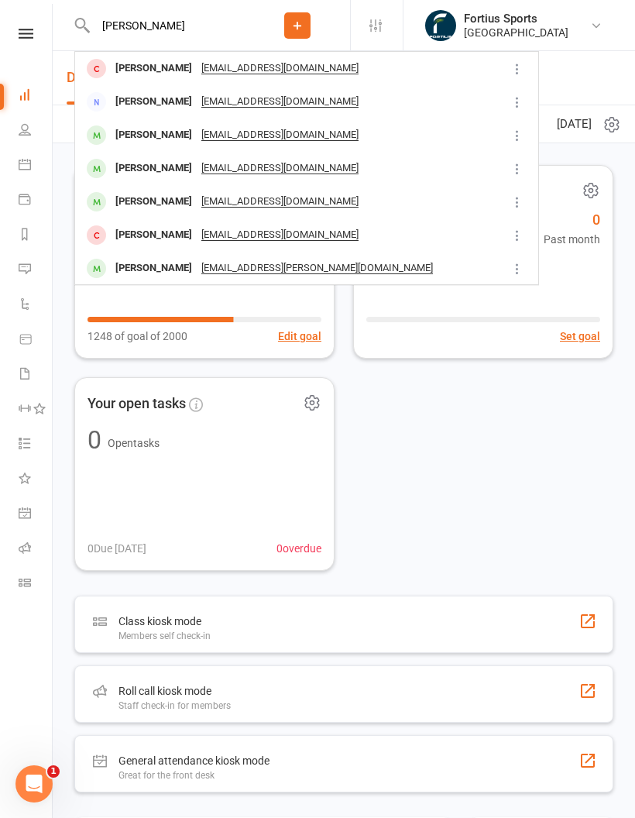
type input "Anshu"
click at [181, 131] on div "Anshu Vallabhaneni" at bounding box center [154, 135] width 86 height 22
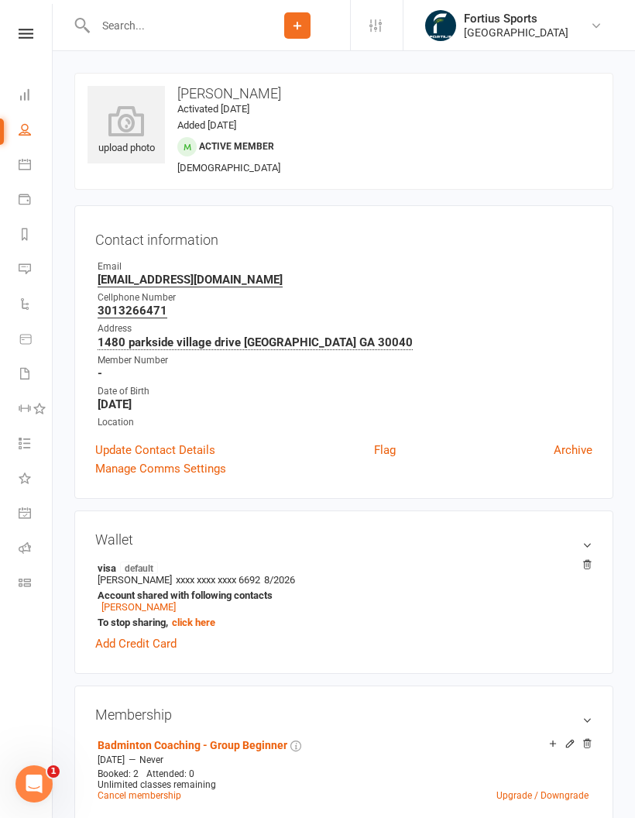
click at [605, 152] on div "upload photo Anshu Vallabhaneni Activated 15 June, 2025 Added 15 June, 2025 Act…" at bounding box center [343, 131] width 539 height 117
click at [367, 264] on div "Email" at bounding box center [345, 266] width 495 height 15
